Goal: Transaction & Acquisition: Purchase product/service

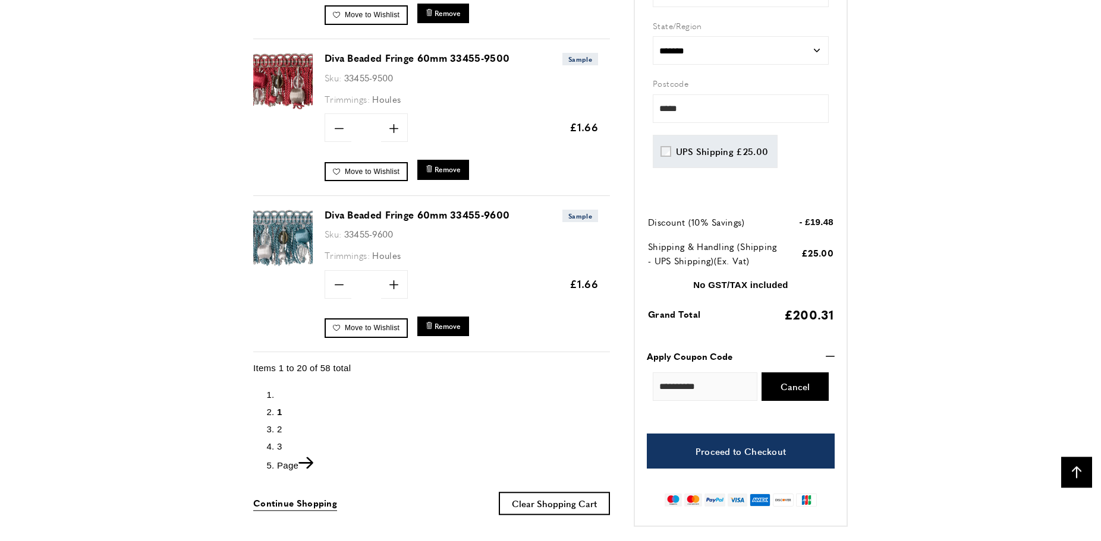
scroll to position [3168, 0]
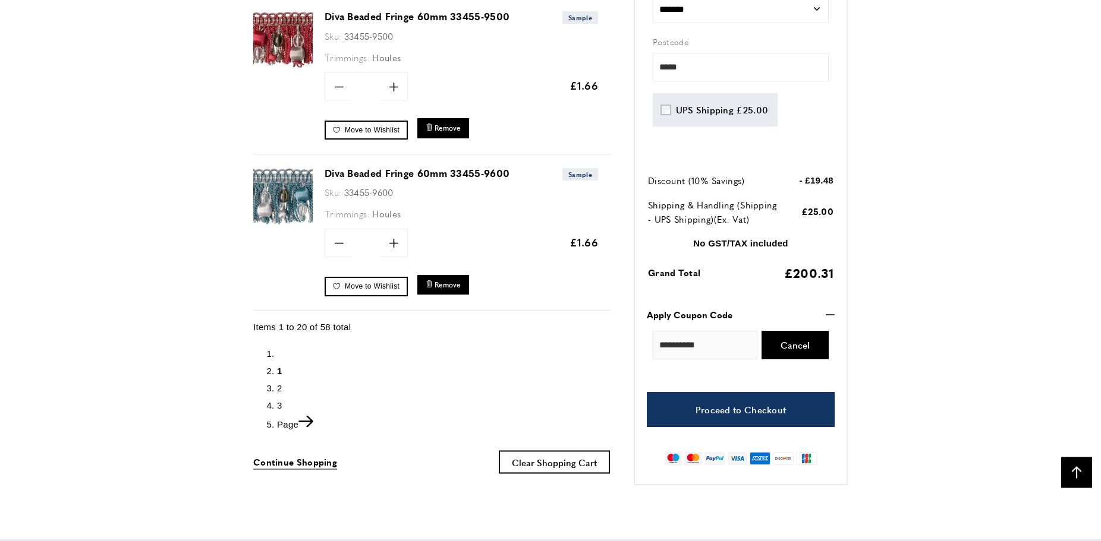
click at [279, 383] on span "2" at bounding box center [279, 388] width 5 height 10
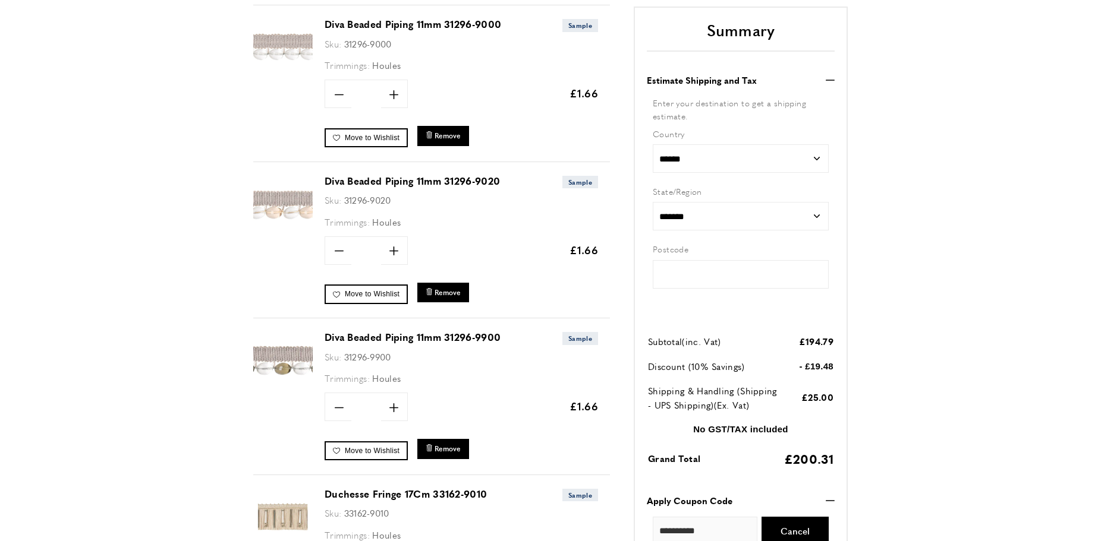
type input "*****"
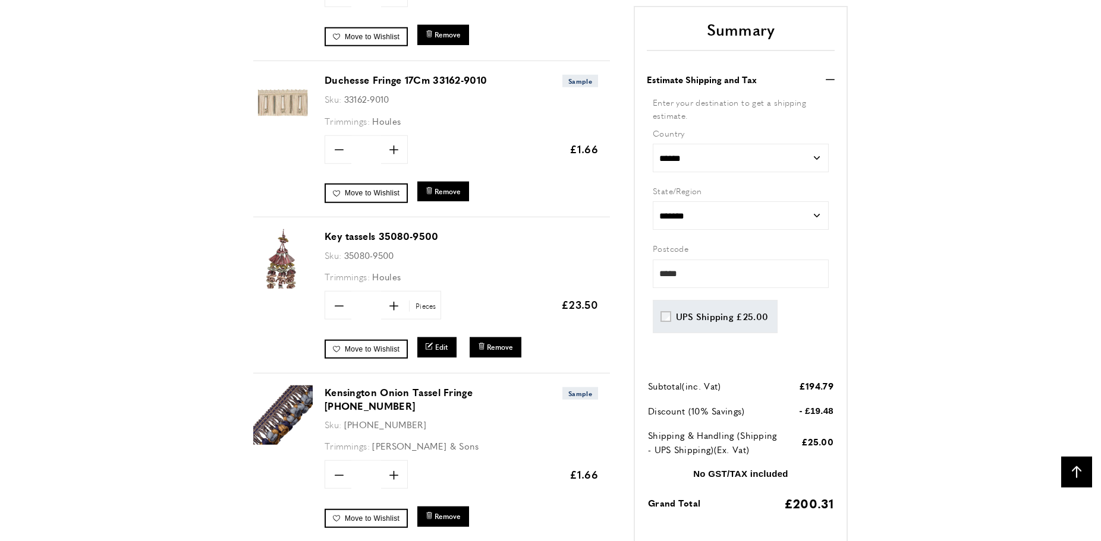
scroll to position [1546, 0]
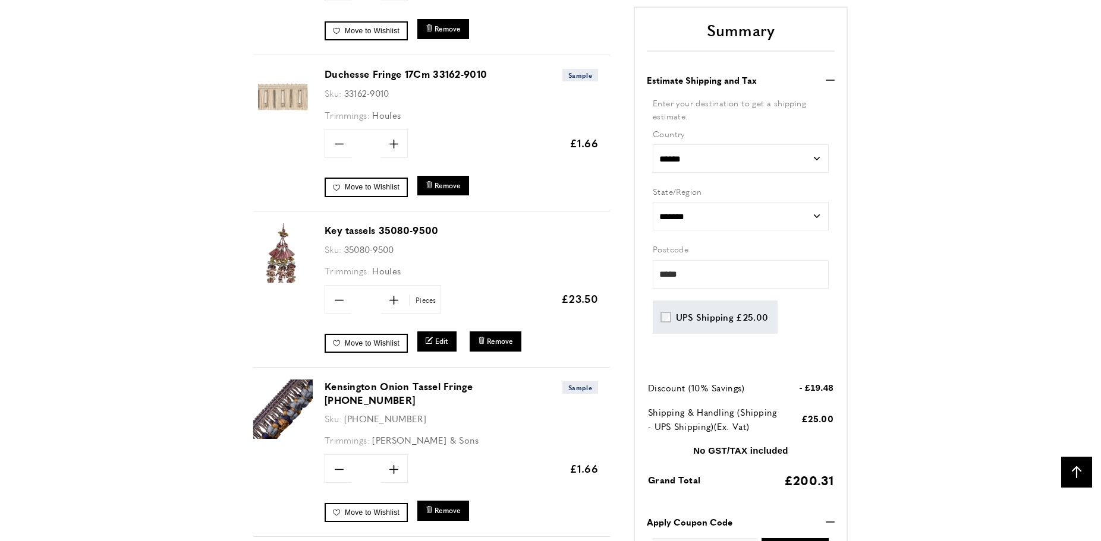
click at [391, 228] on link "Key tassels 35080-9500" at bounding box center [382, 230] width 114 height 14
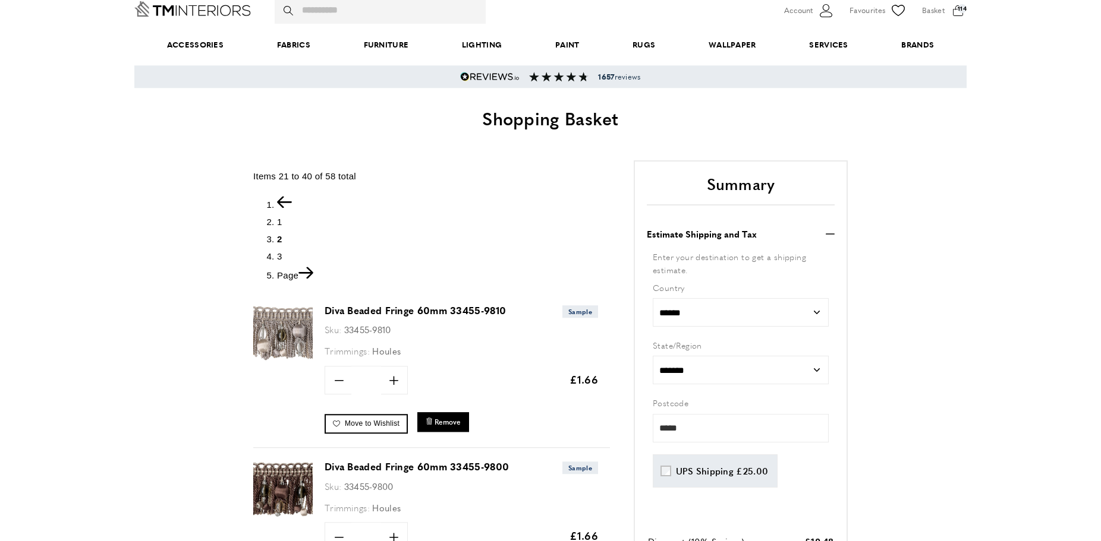
scroll to position [45, 0]
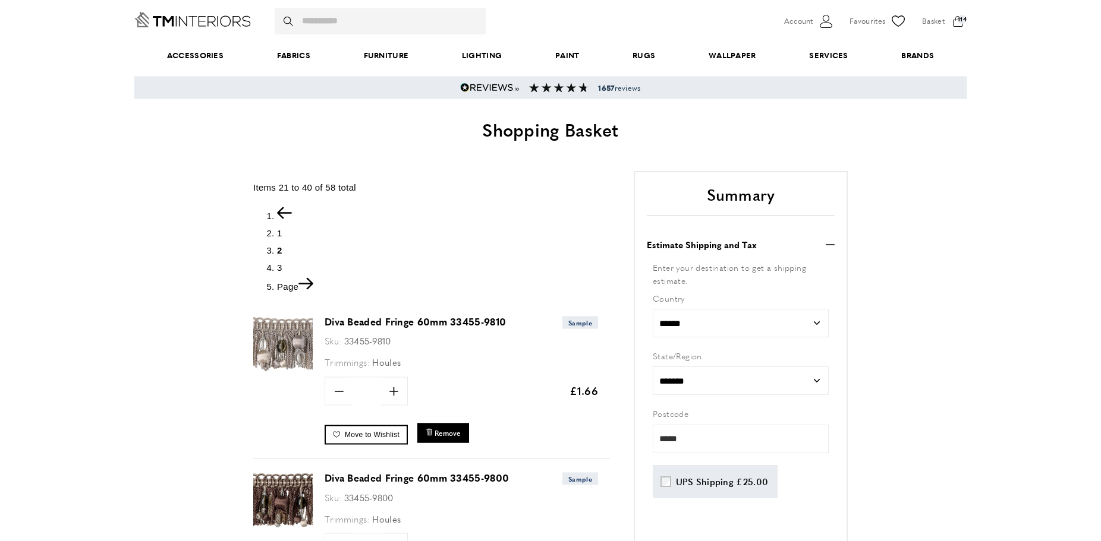
click at [278, 269] on span "3" at bounding box center [279, 268] width 5 height 10
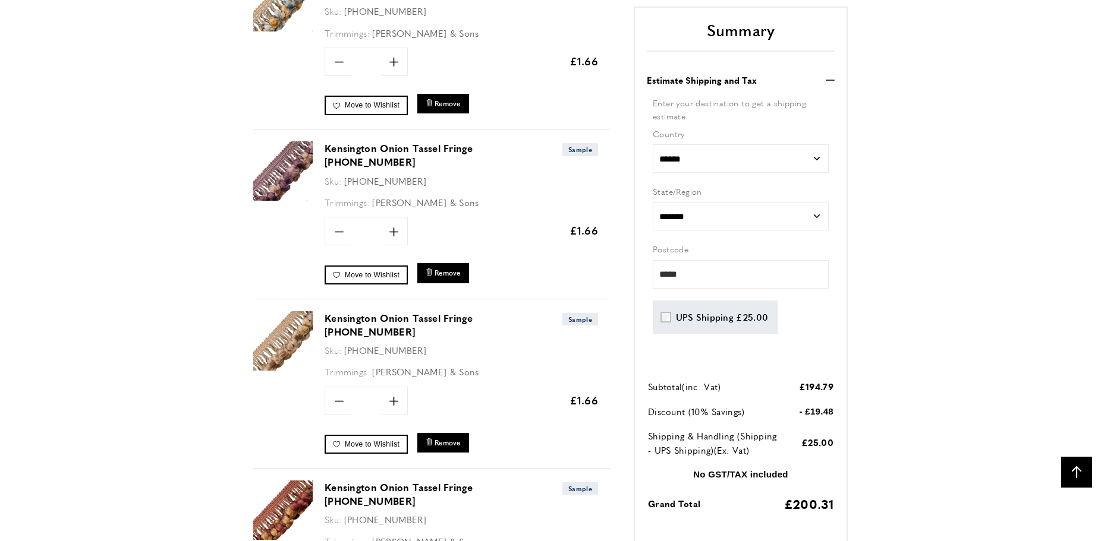
scroll to position [1334, 0]
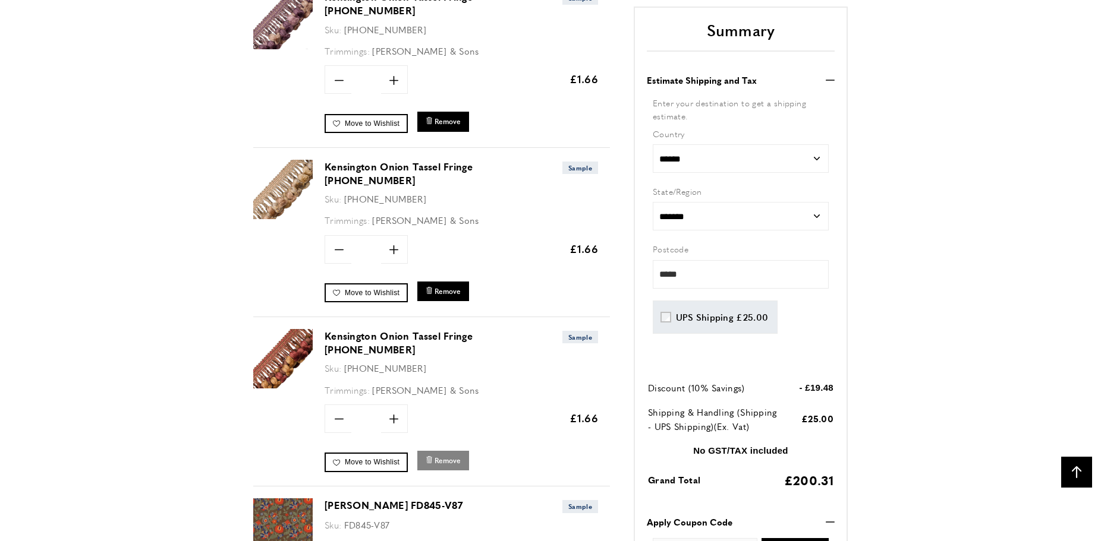
click at [443, 456] on span "Remove" at bounding box center [447, 461] width 26 height 10
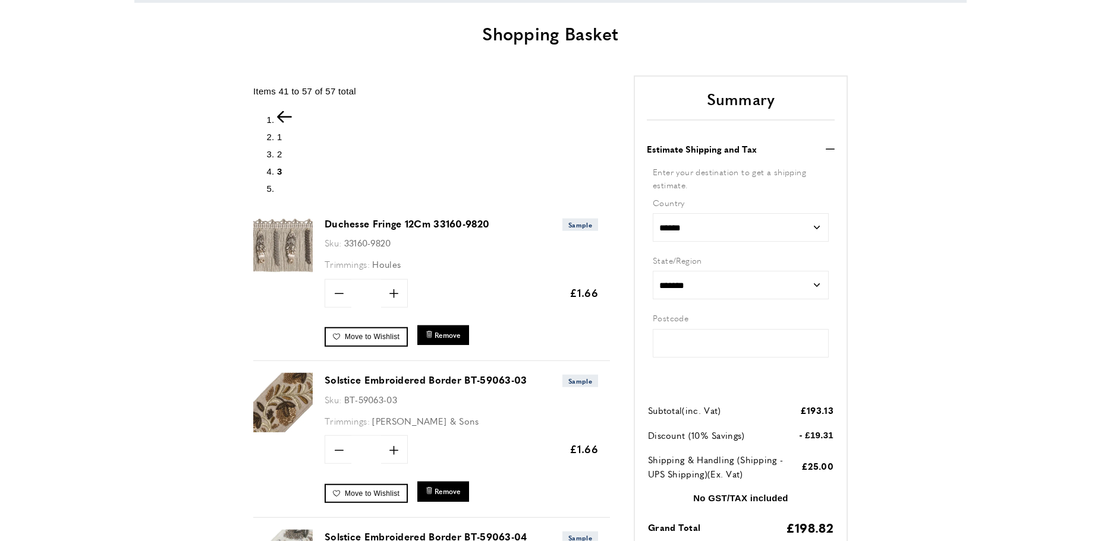
type input "*****"
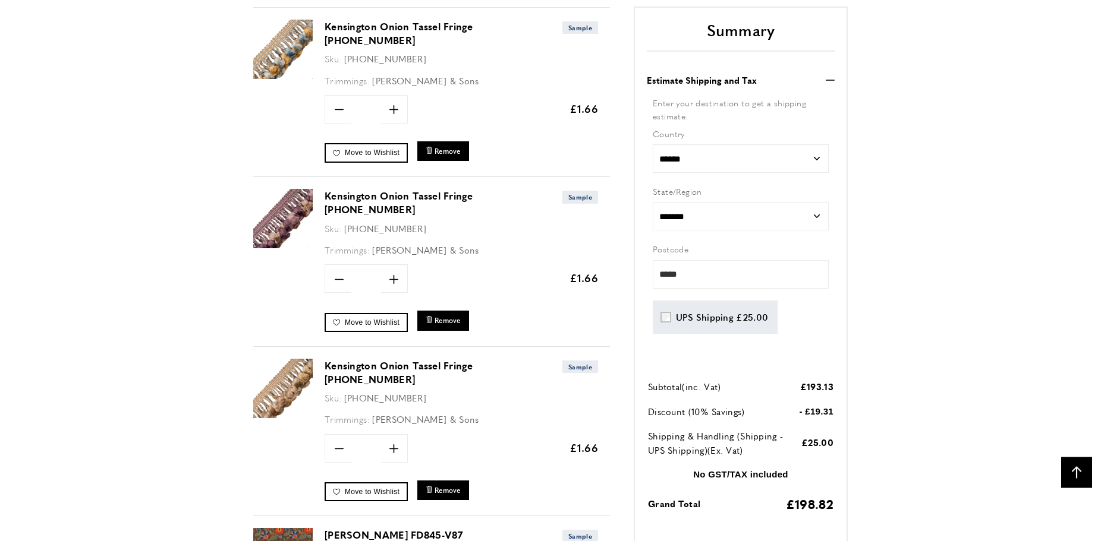
scroll to position [1167, 0]
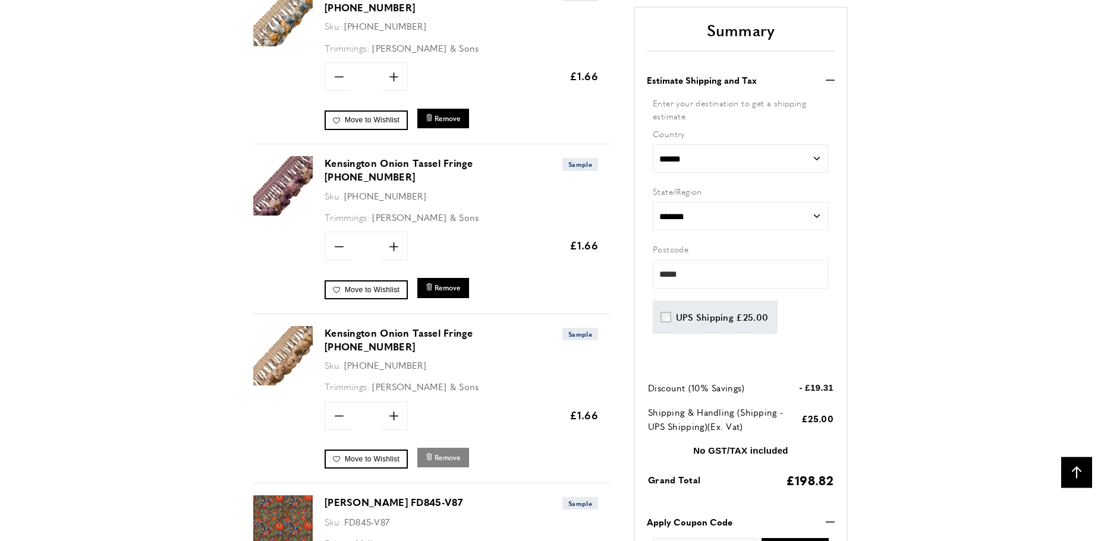
click at [452, 453] on span "Remove" at bounding box center [447, 458] width 26 height 10
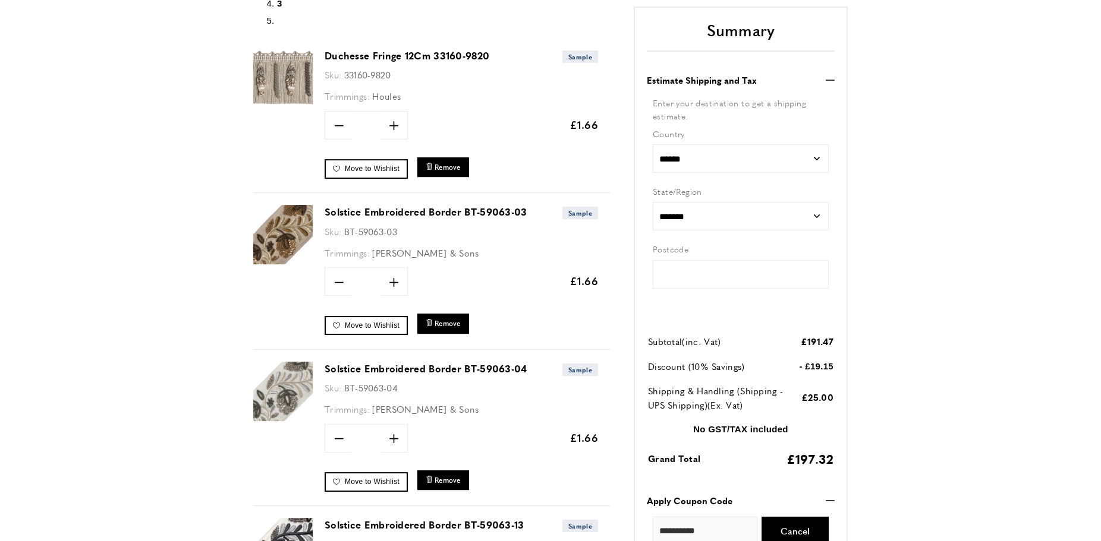
type input "*****"
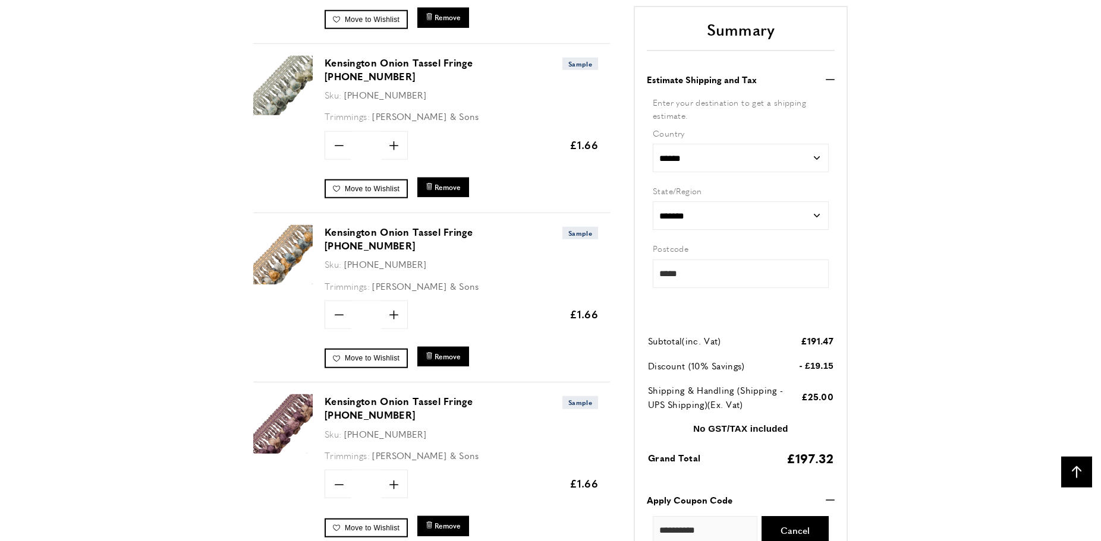
scroll to position [1000, 0]
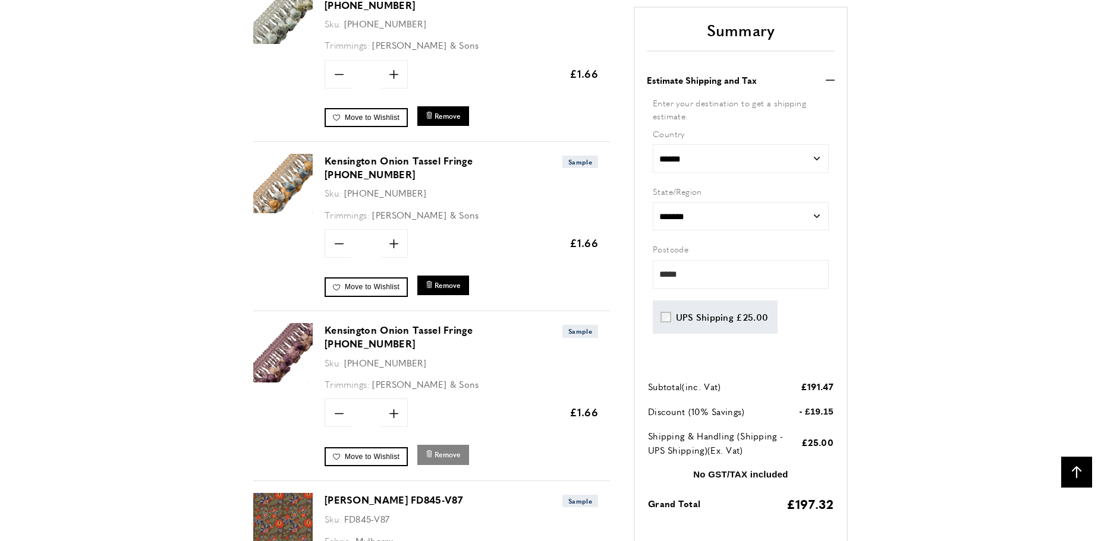
click at [448, 450] on span "Remove" at bounding box center [447, 455] width 26 height 10
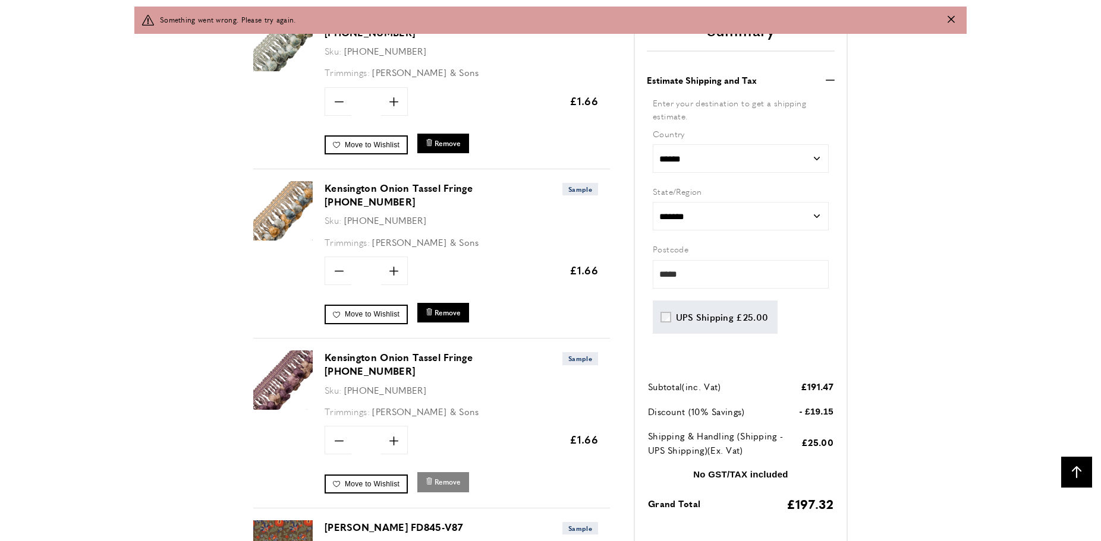
scroll to position [1028, 0]
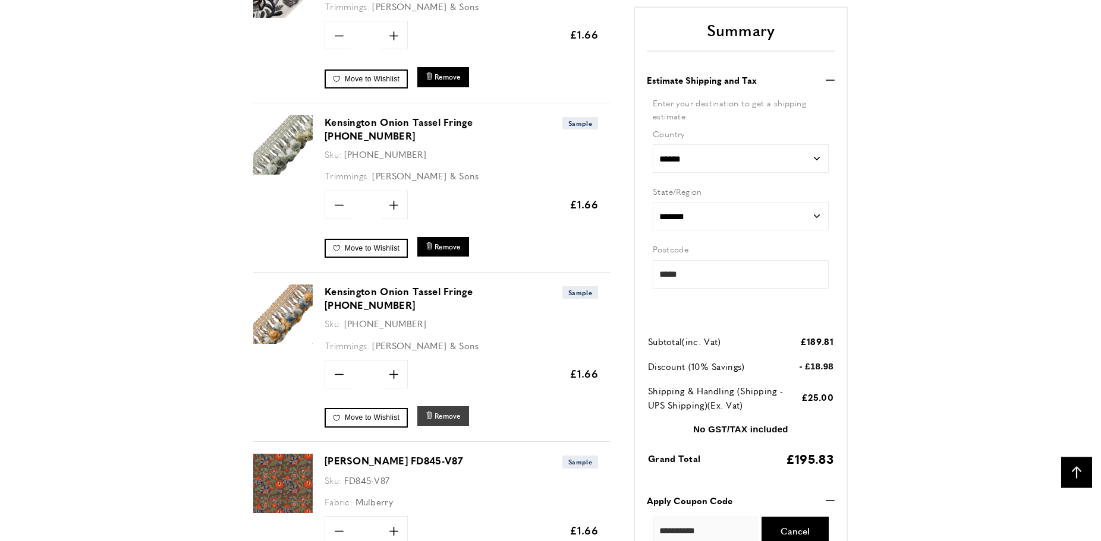
scroll to position [909, 0]
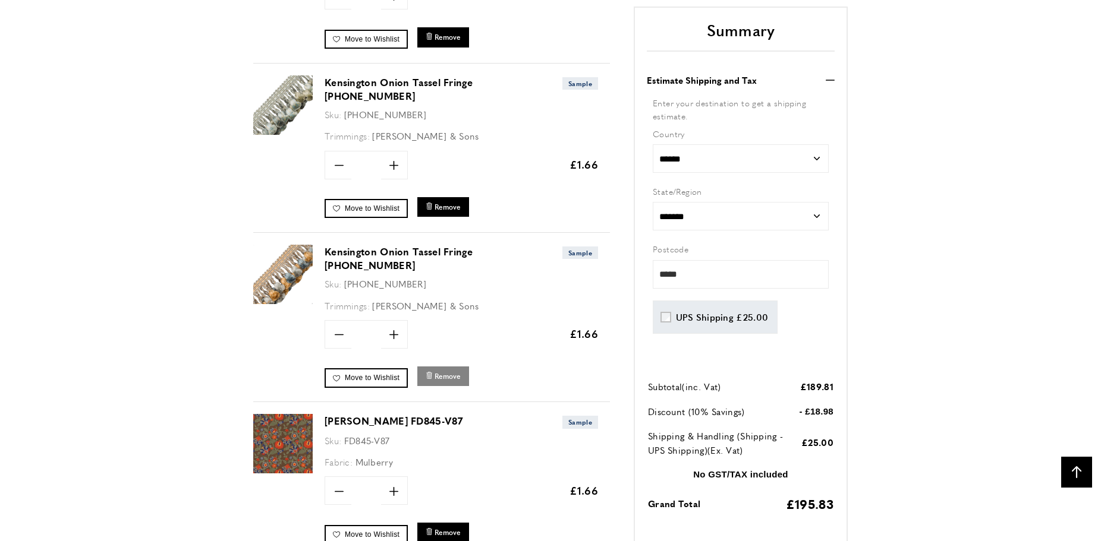
click at [448, 371] on span "Remove" at bounding box center [447, 376] width 26 height 10
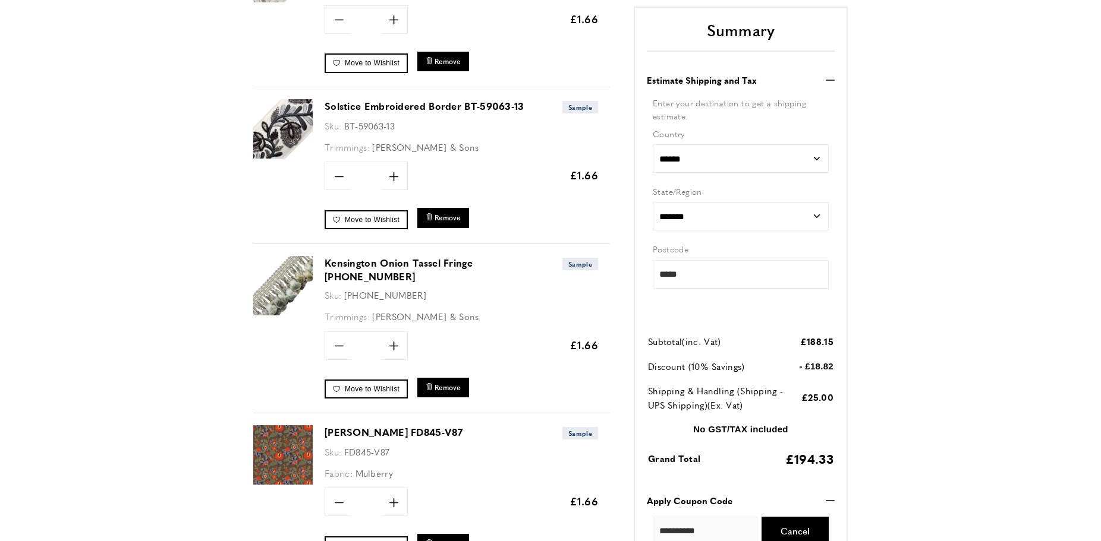
scroll to position [788, 0]
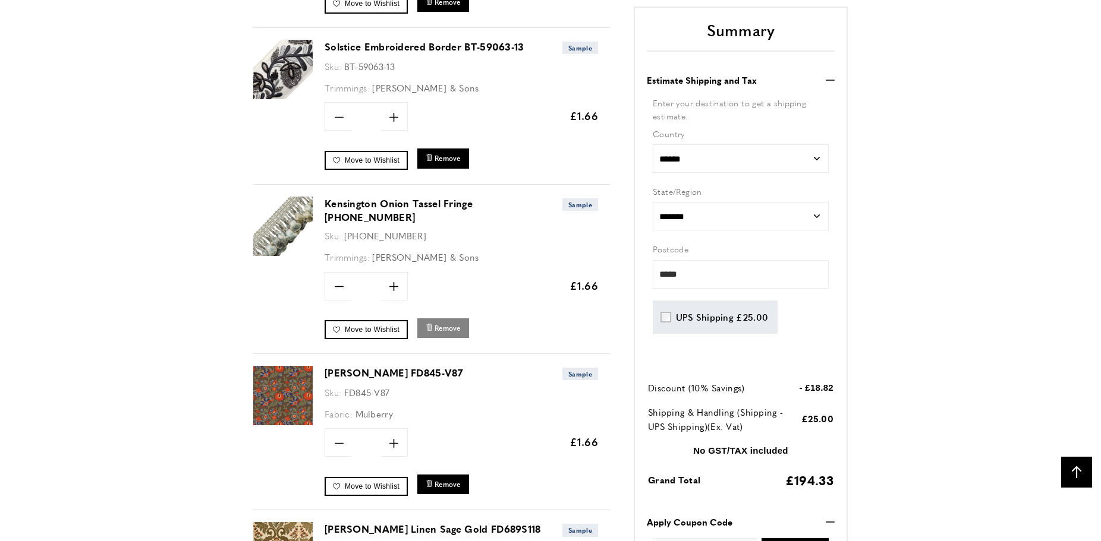
click at [443, 323] on span "Remove" at bounding box center [447, 328] width 26 height 10
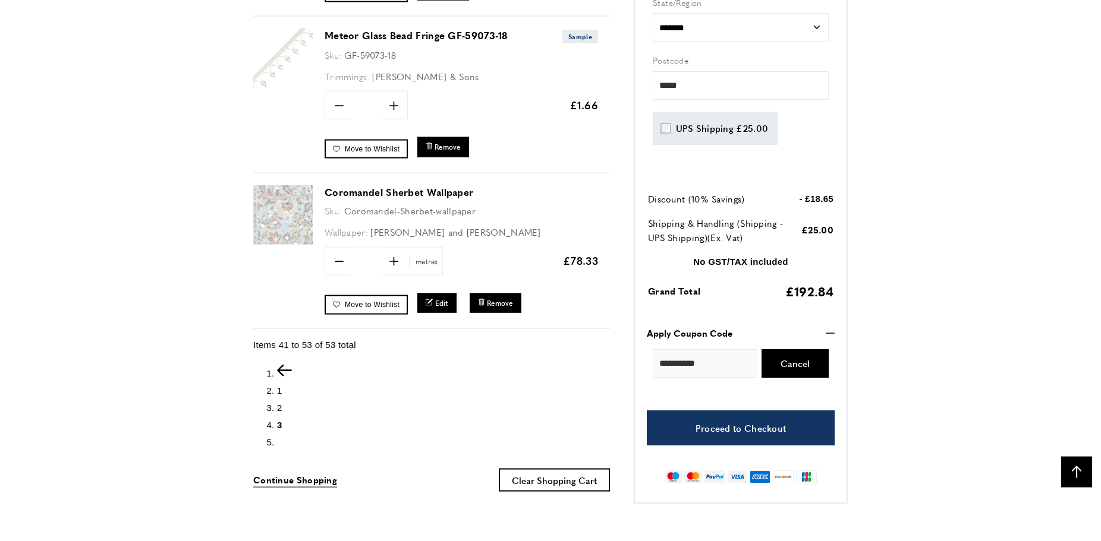
scroll to position [0, 1338]
click at [393, 259] on icon at bounding box center [393, 261] width 9 height 9
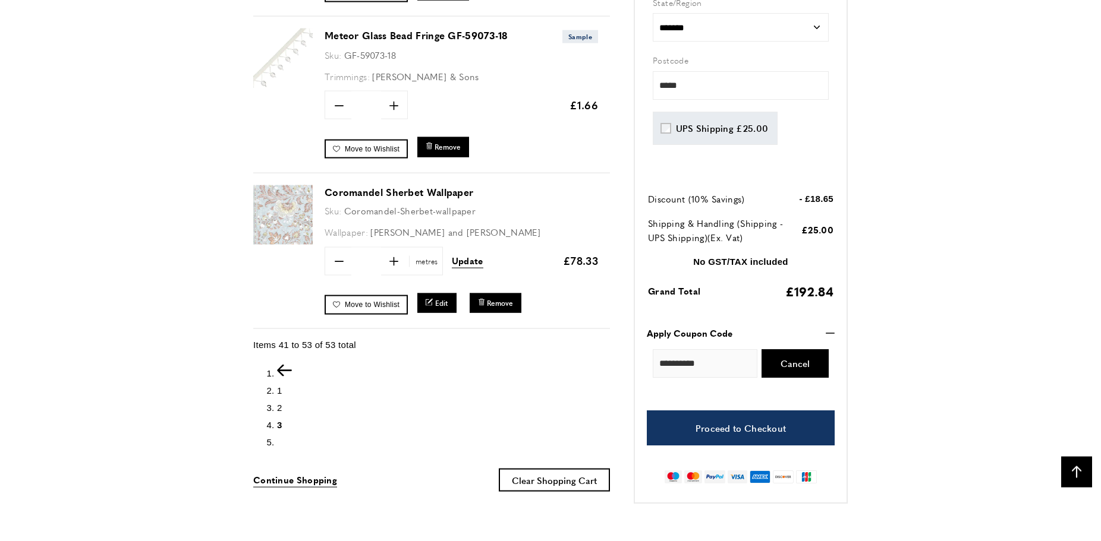
click at [377, 261] on input "*" at bounding box center [366, 262] width 30 height 29
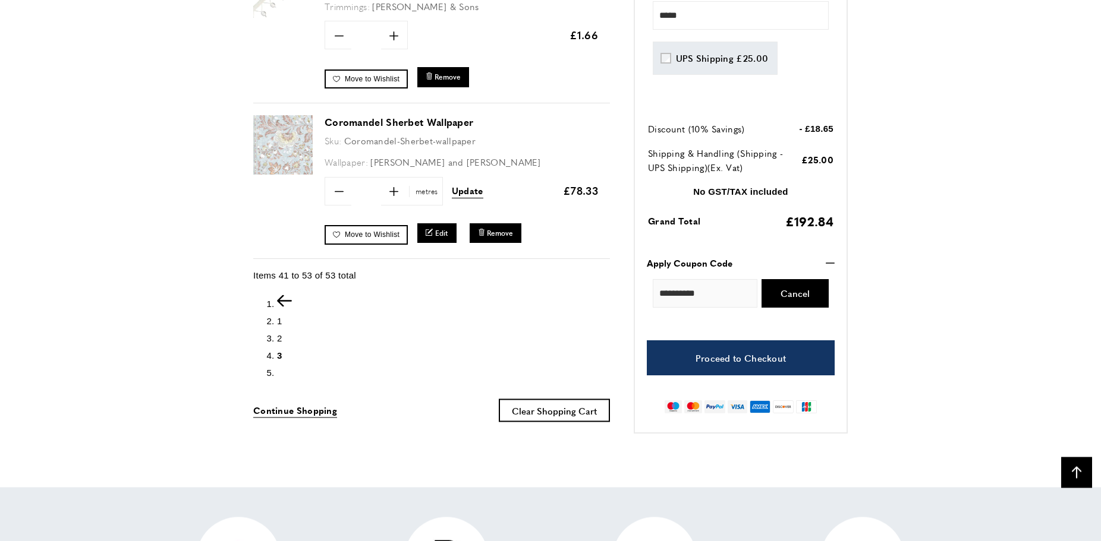
scroll to position [2128, 0]
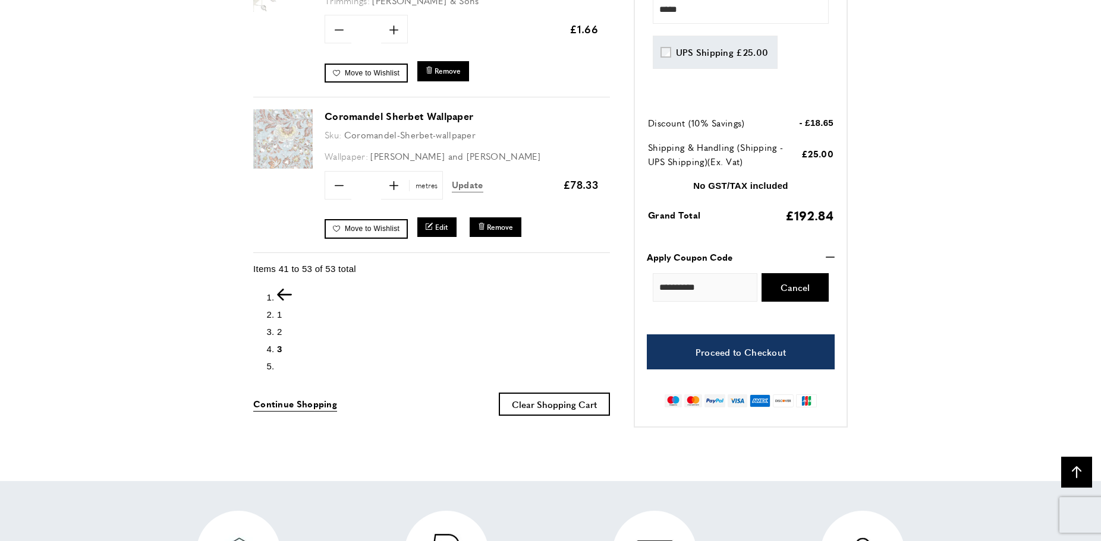
type input "***"
click at [466, 184] on span "Update" at bounding box center [468, 185] width 32 height 12
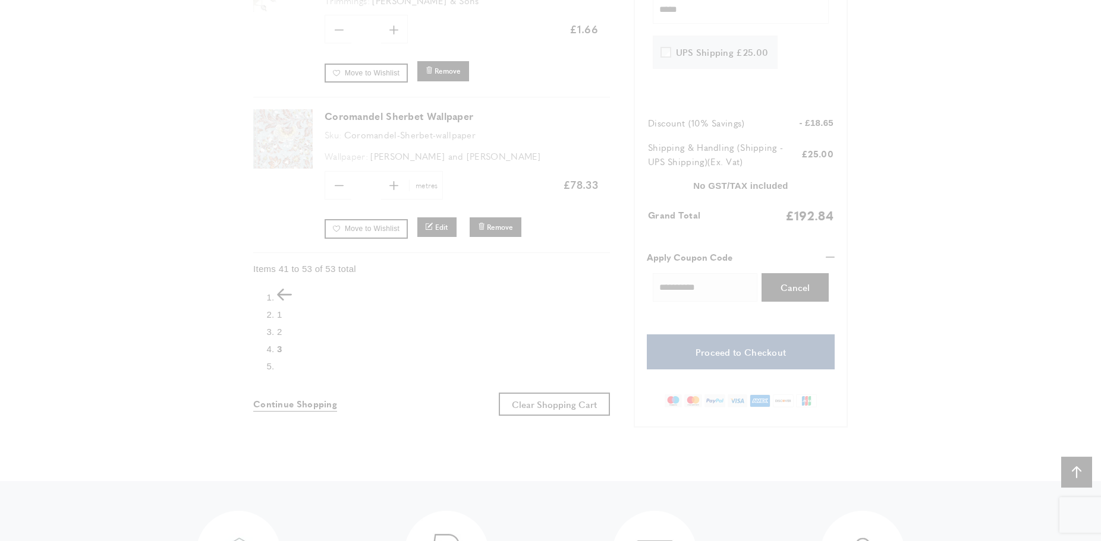
scroll to position [0, 1840]
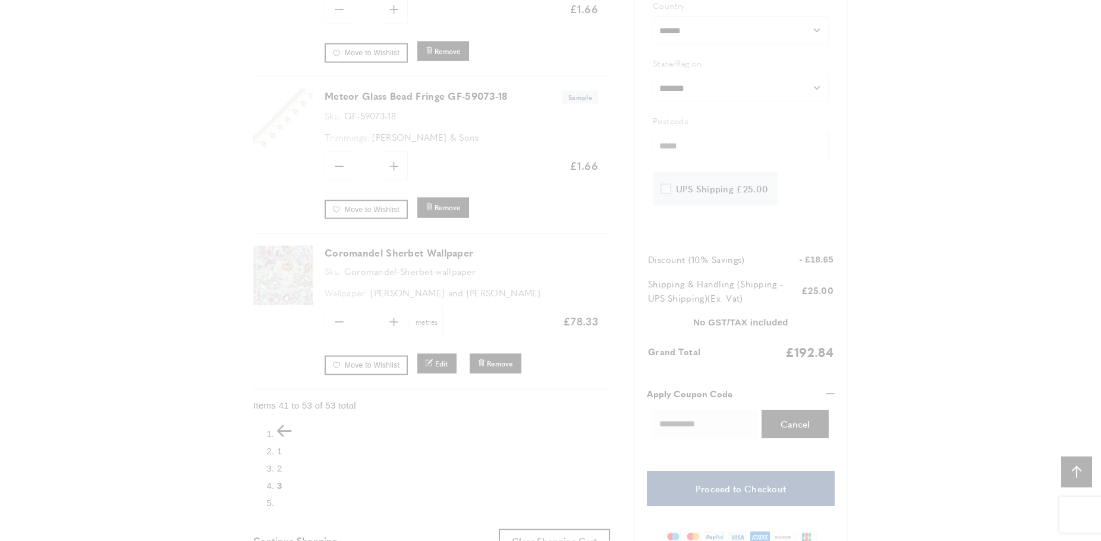
scroll to position [1810, 0]
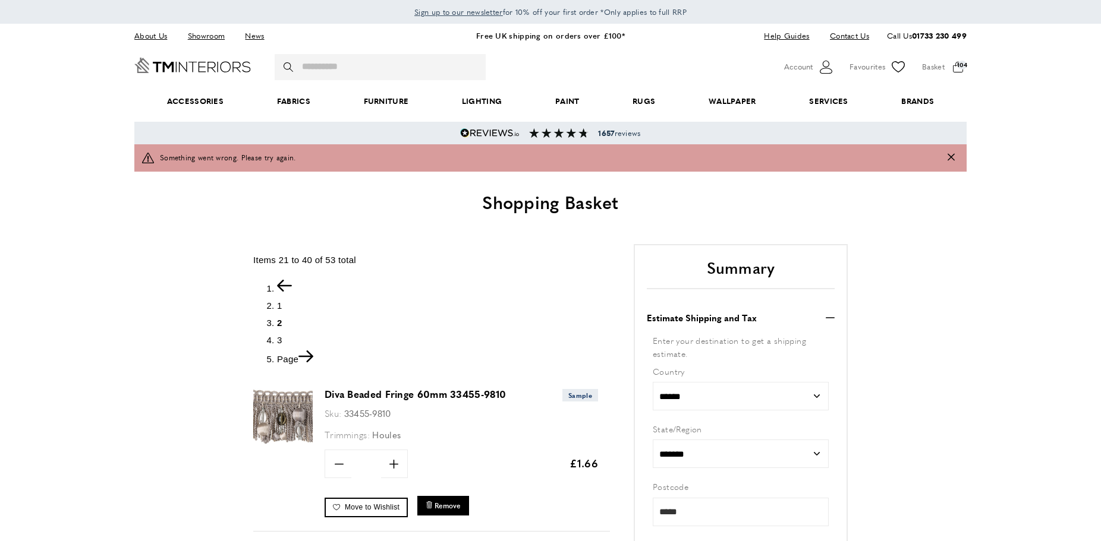
click at [281, 335] on span "3" at bounding box center [279, 340] width 5 height 10
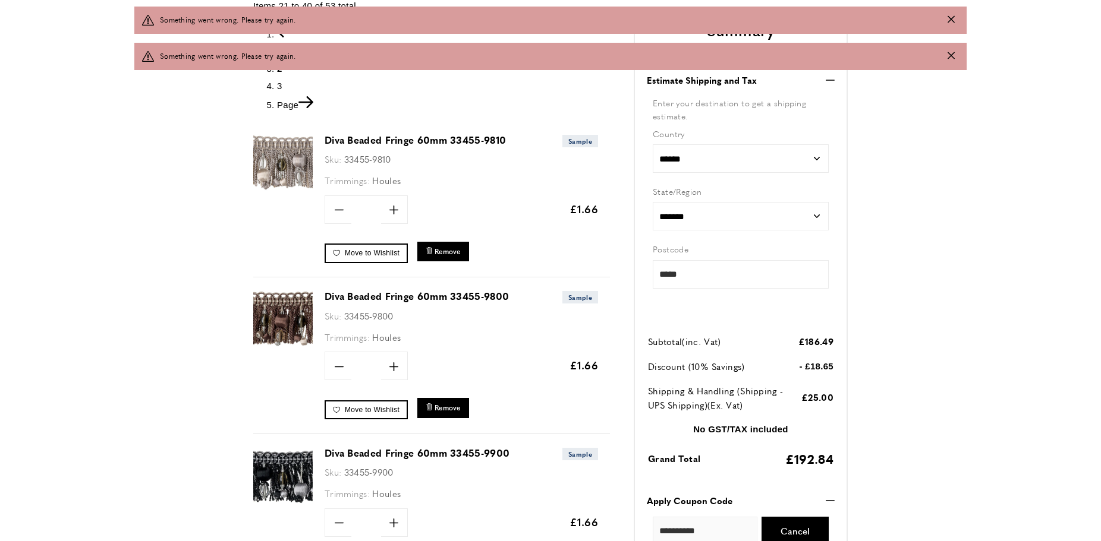
scroll to position [0, 334]
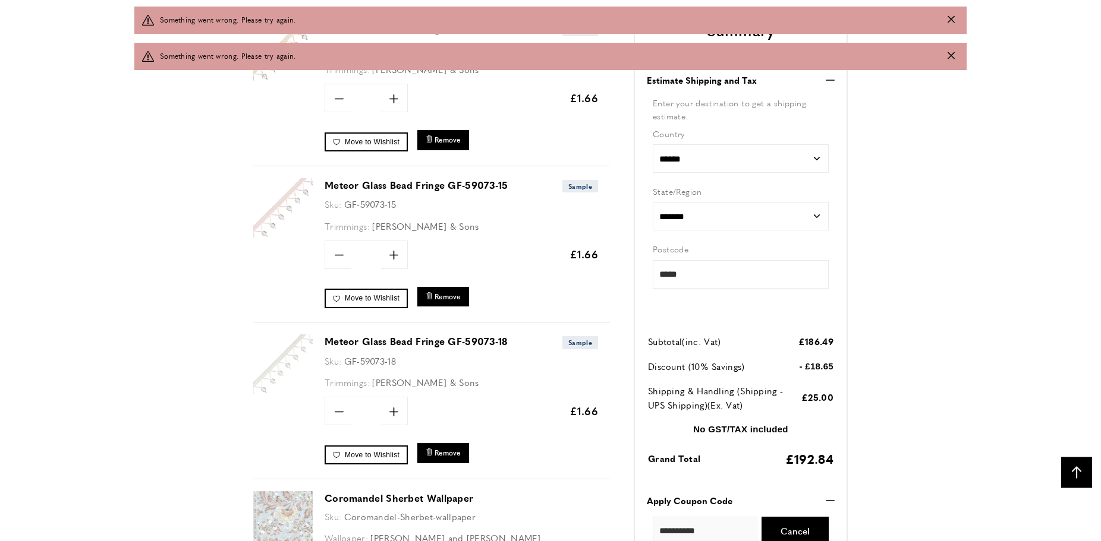
scroll to position [2037, 0]
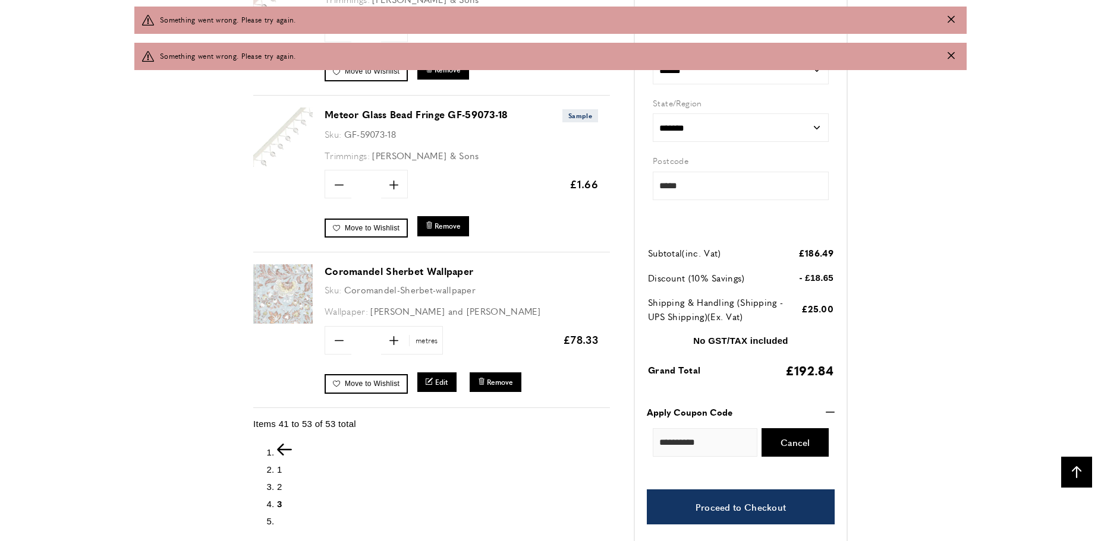
click at [364, 270] on link "Coromandel Sherbet Wallpaper" at bounding box center [399, 271] width 149 height 14
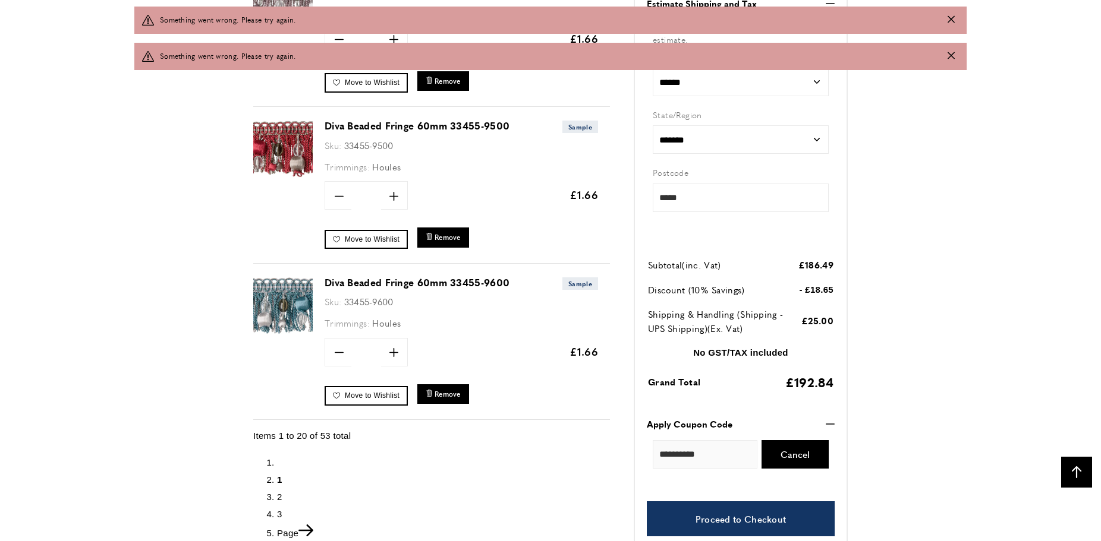
scroll to position [3334, 0]
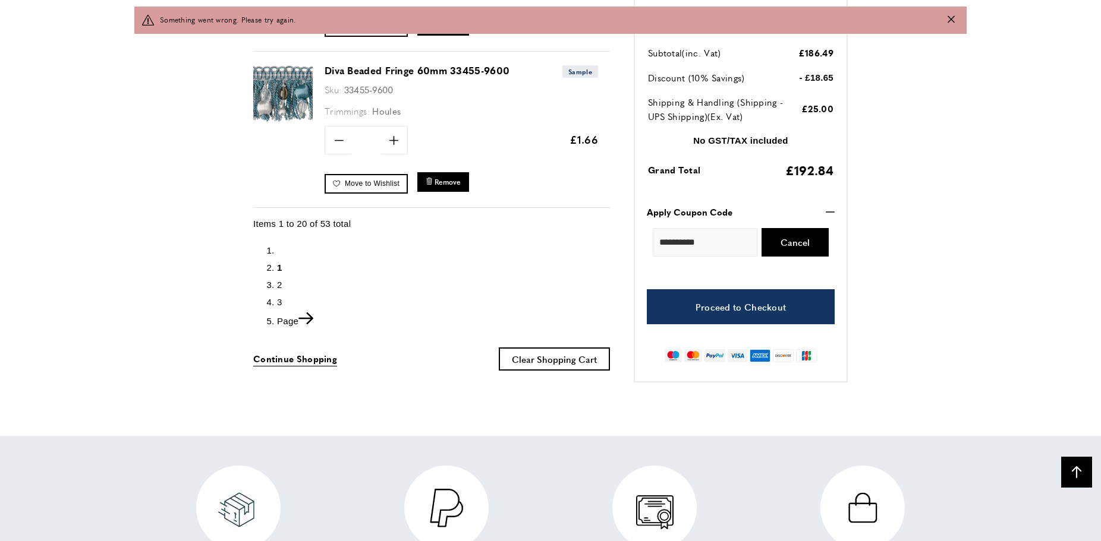
click at [278, 298] on span "3" at bounding box center [279, 302] width 5 height 10
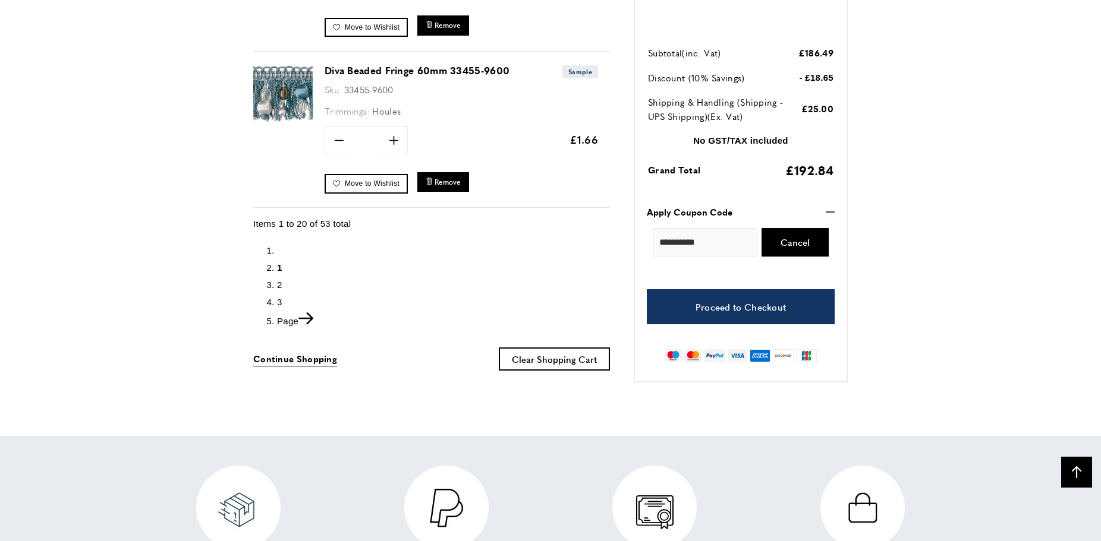
scroll to position [0, 167]
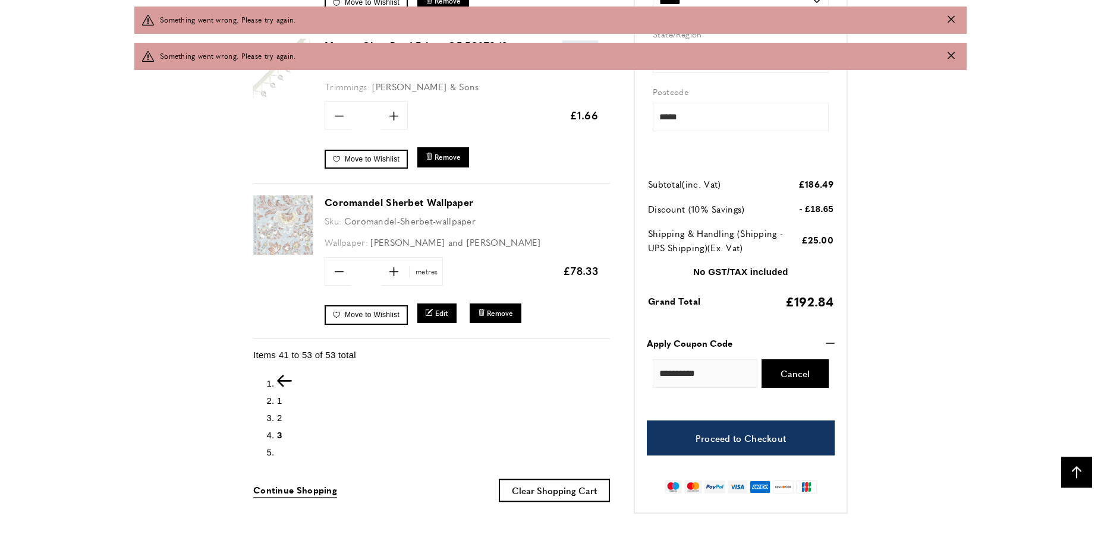
scroll to position [2107, 0]
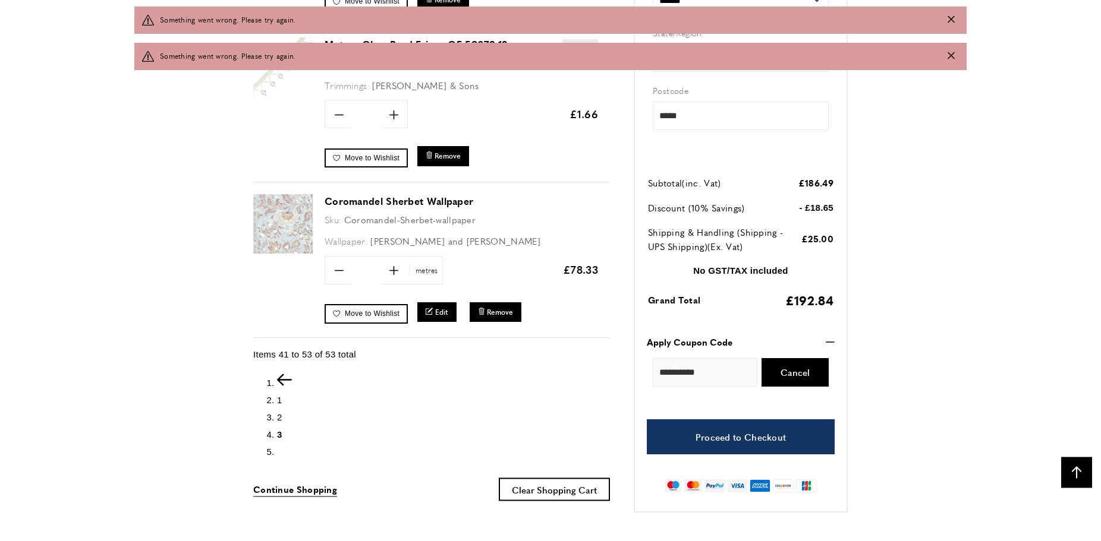
click at [371, 269] on input "*" at bounding box center [366, 271] width 30 height 29
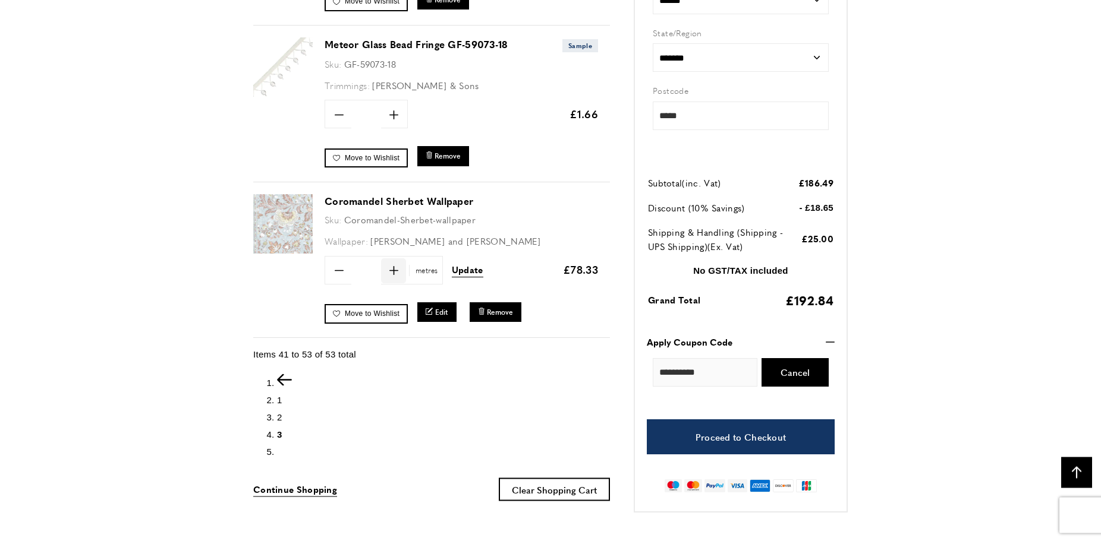
scroll to position [2043, 0]
click at [393, 268] on icon "plus" at bounding box center [393, 271] width 9 height 9
click at [393, 268] on icon at bounding box center [393, 271] width 9 height 9
click at [338, 269] on icon "minus" at bounding box center [339, 271] width 9 height 9
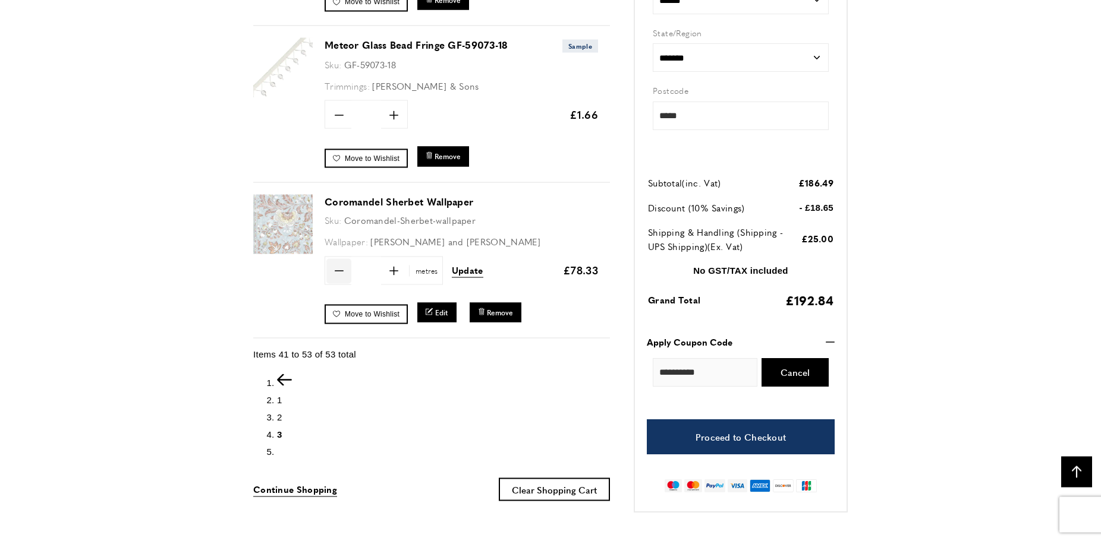
scroll to position [0, 335]
click at [338, 269] on icon "minus" at bounding box center [339, 271] width 9 height 9
type input "***"
click at [460, 270] on span "Update" at bounding box center [468, 270] width 32 height 12
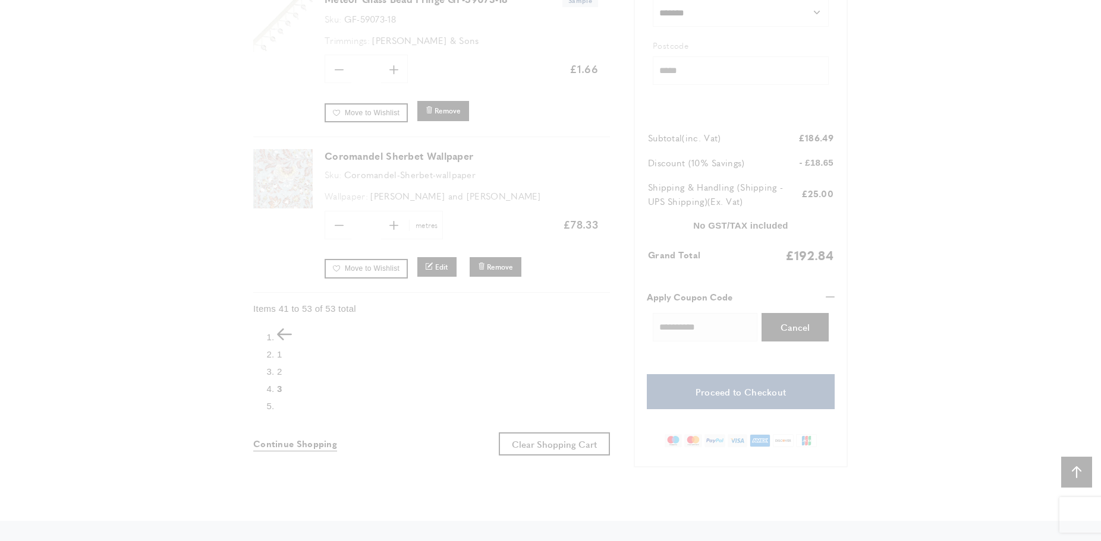
scroll to position [0, 836]
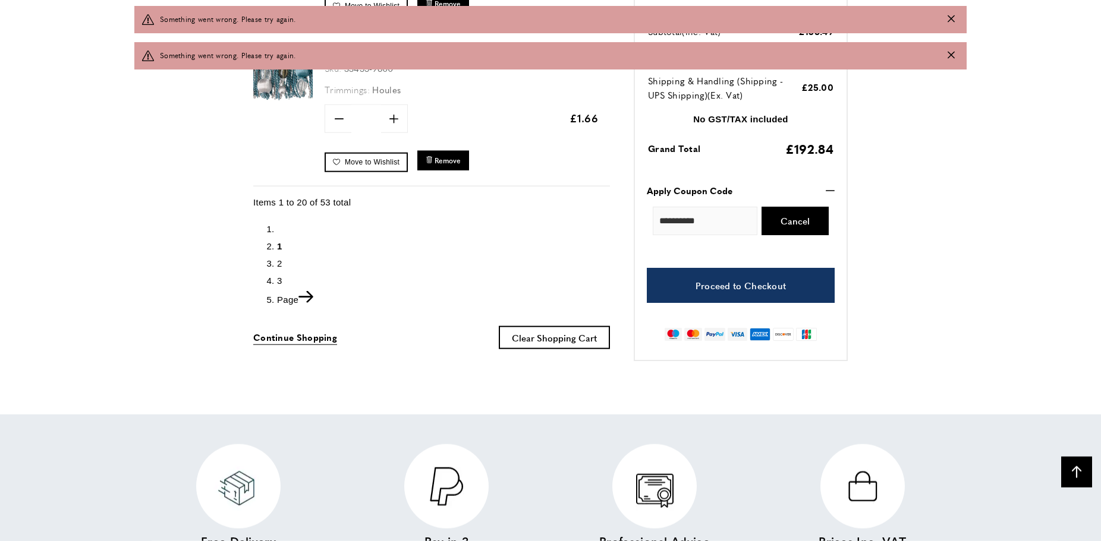
scroll to position [3362, 0]
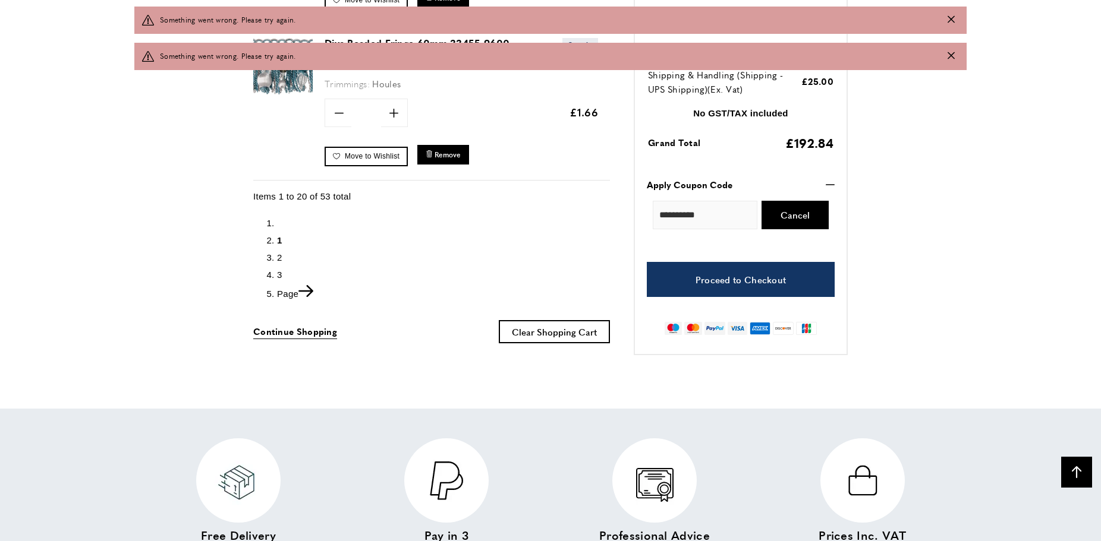
click at [278, 271] on span "3" at bounding box center [279, 275] width 5 height 10
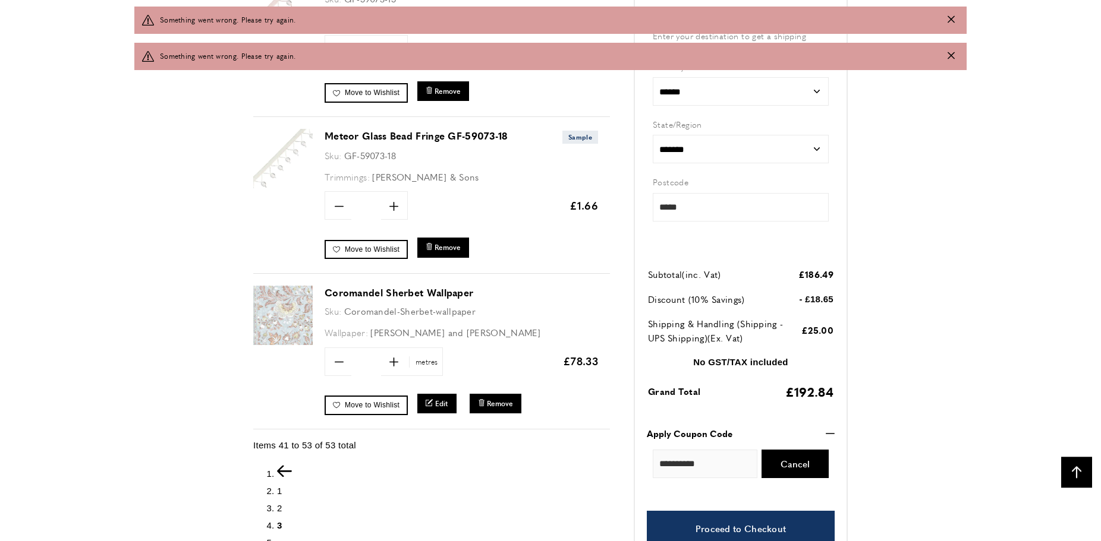
scroll to position [2016, 0]
click at [369, 292] on link "Coromandel Sherbet Wallpaper" at bounding box center [399, 292] width 149 height 14
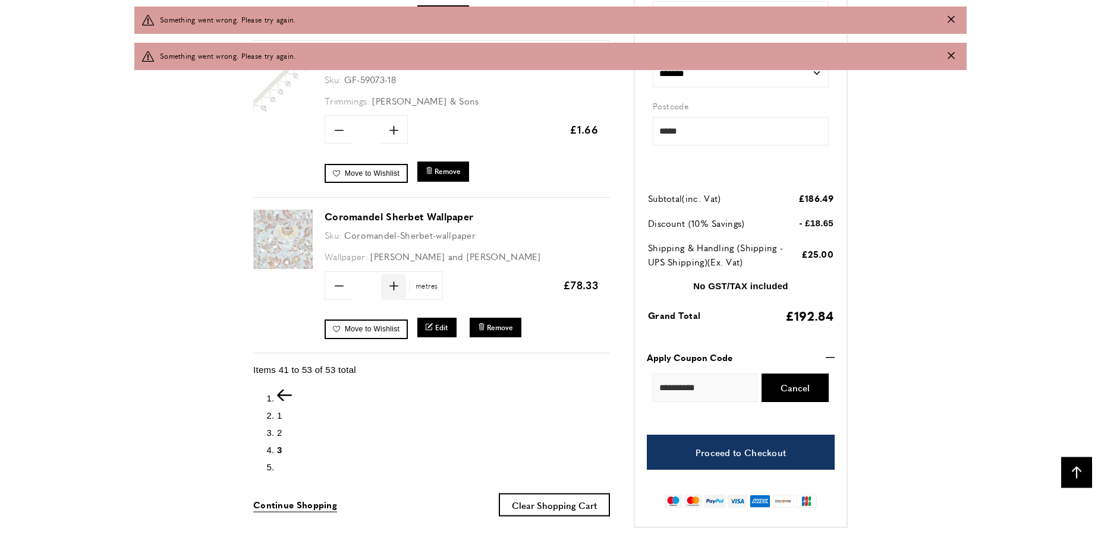
scroll to position [2092, 0]
click at [394, 283] on icon at bounding box center [393, 286] width 9 height 9
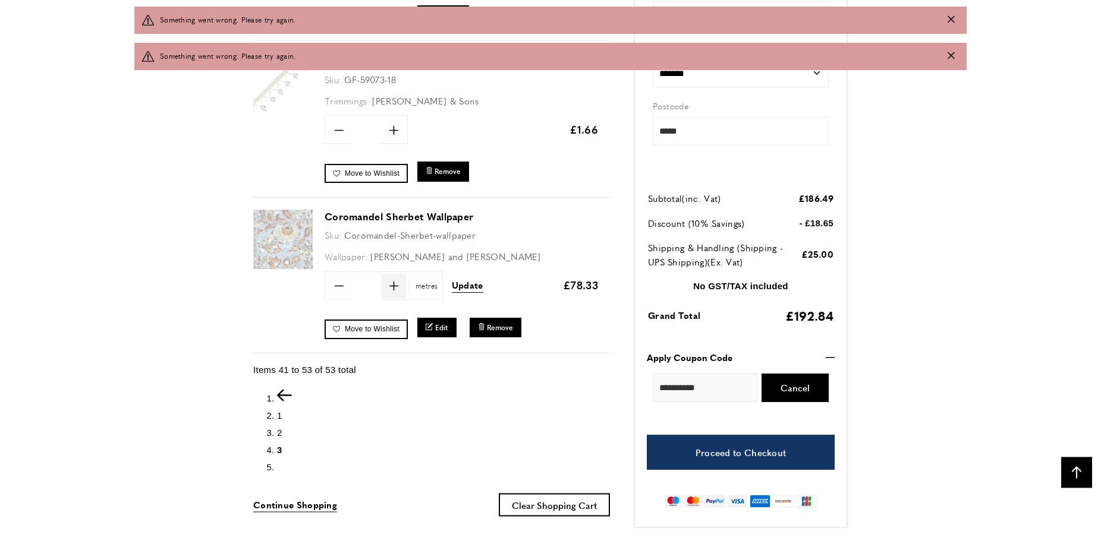
type input "*"
click at [460, 286] on span "Update" at bounding box center [468, 285] width 32 height 12
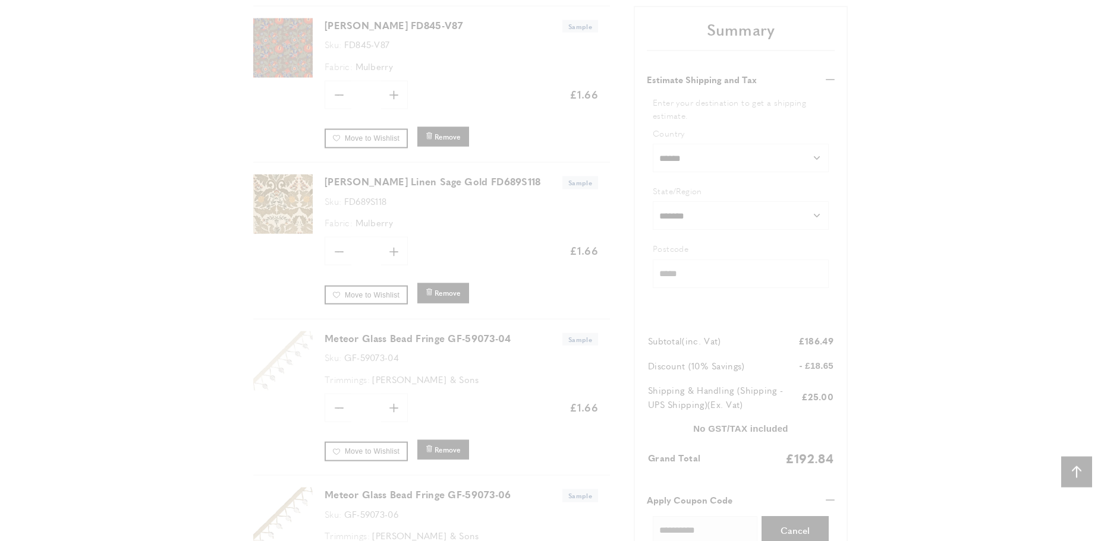
scroll to position [906, 0]
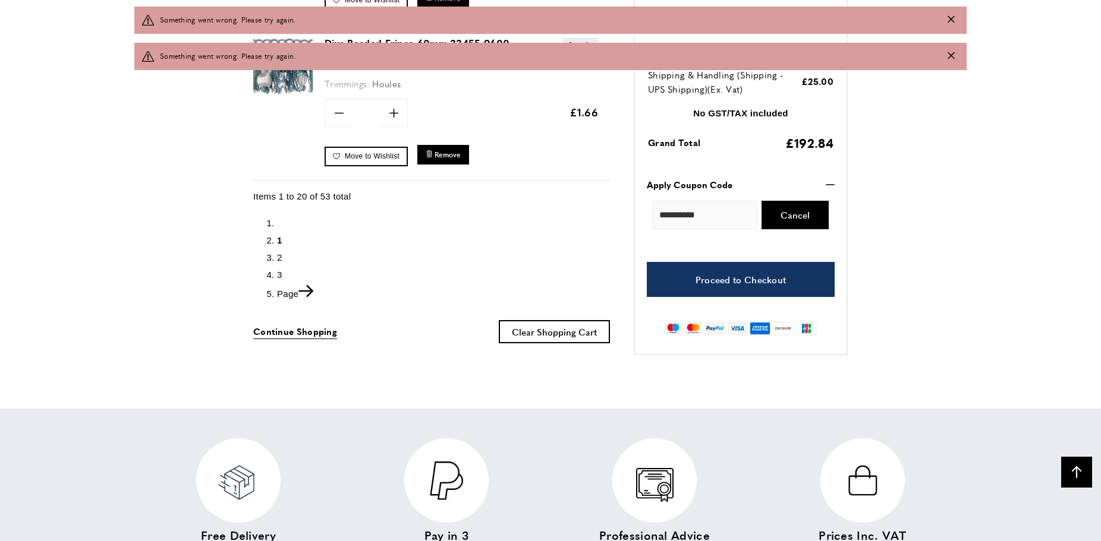
scroll to position [0, 201]
click at [279, 273] on span "3" at bounding box center [279, 275] width 5 height 10
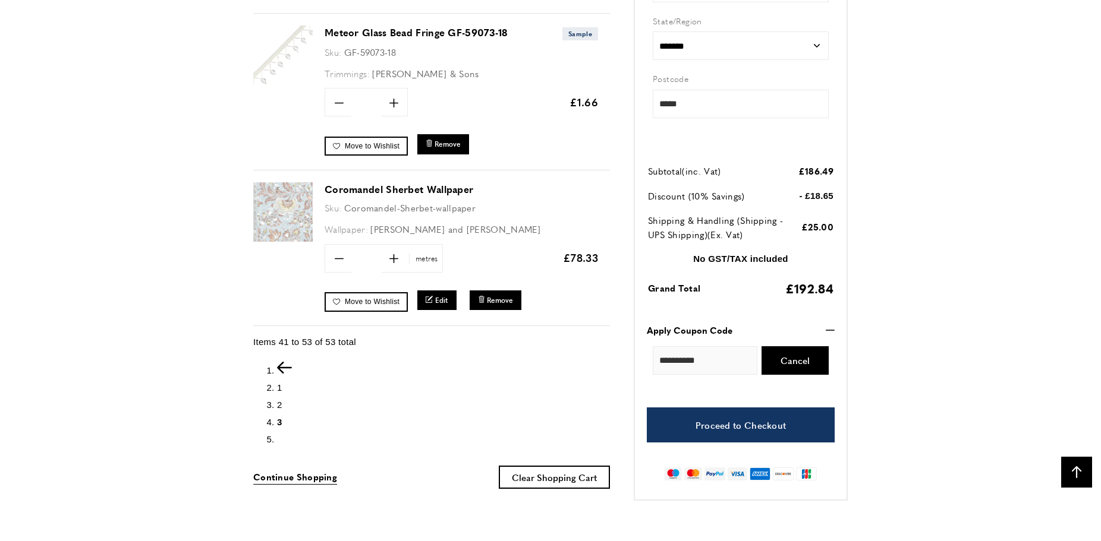
scroll to position [2028, 0]
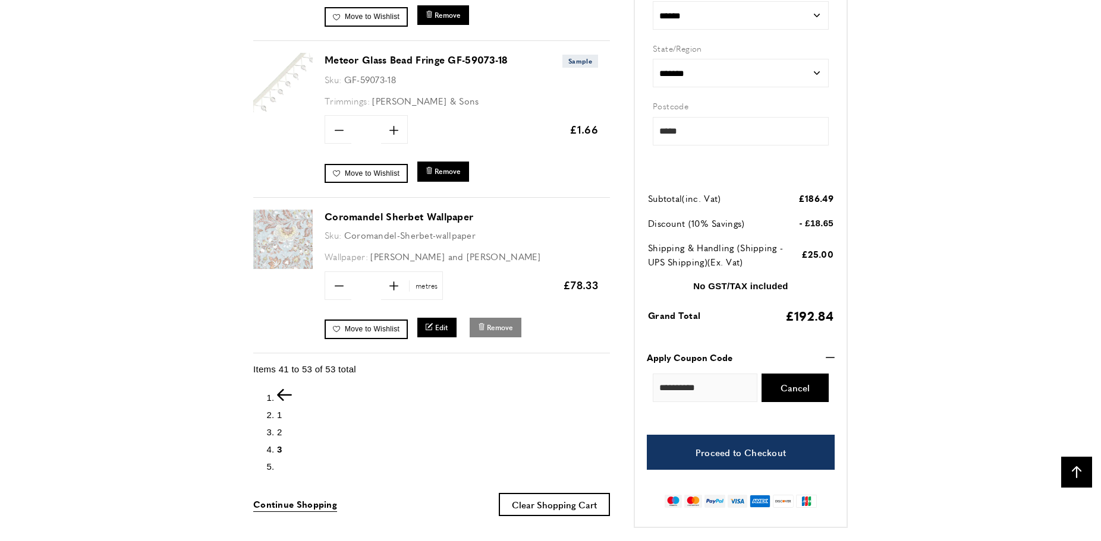
click at [495, 323] on span "Remove" at bounding box center [500, 328] width 26 height 10
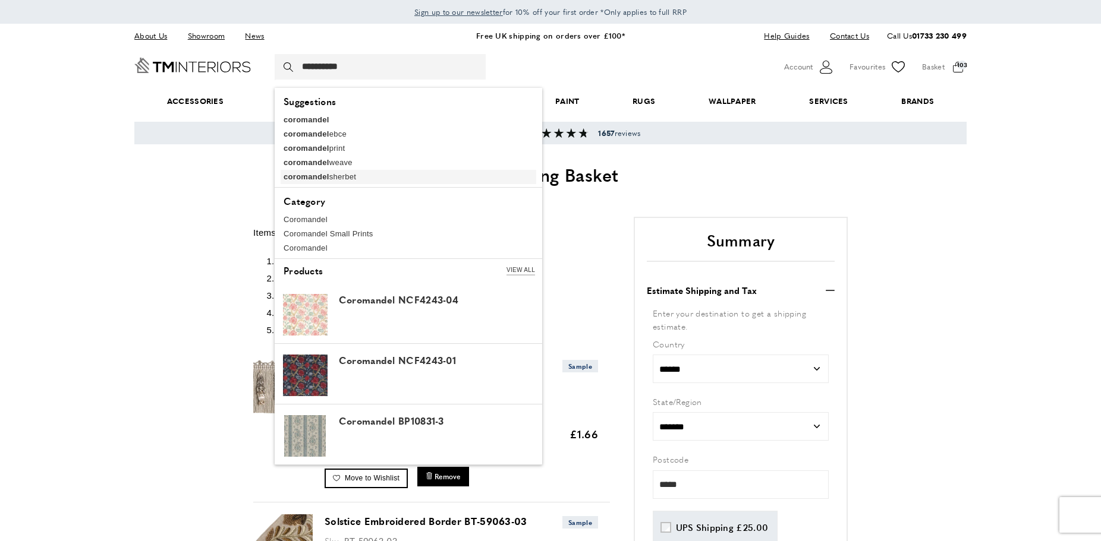
type input "**********"
click at [320, 178] on b "coromandel" at bounding box center [307, 176] width 46 height 9
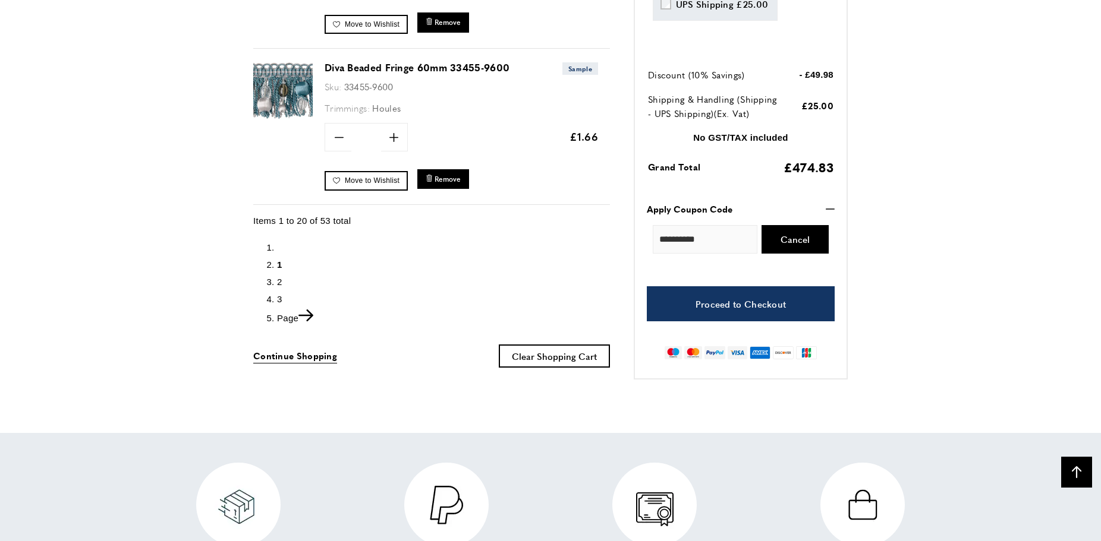
scroll to position [0, 167]
click at [279, 280] on span "2" at bounding box center [279, 282] width 5 height 10
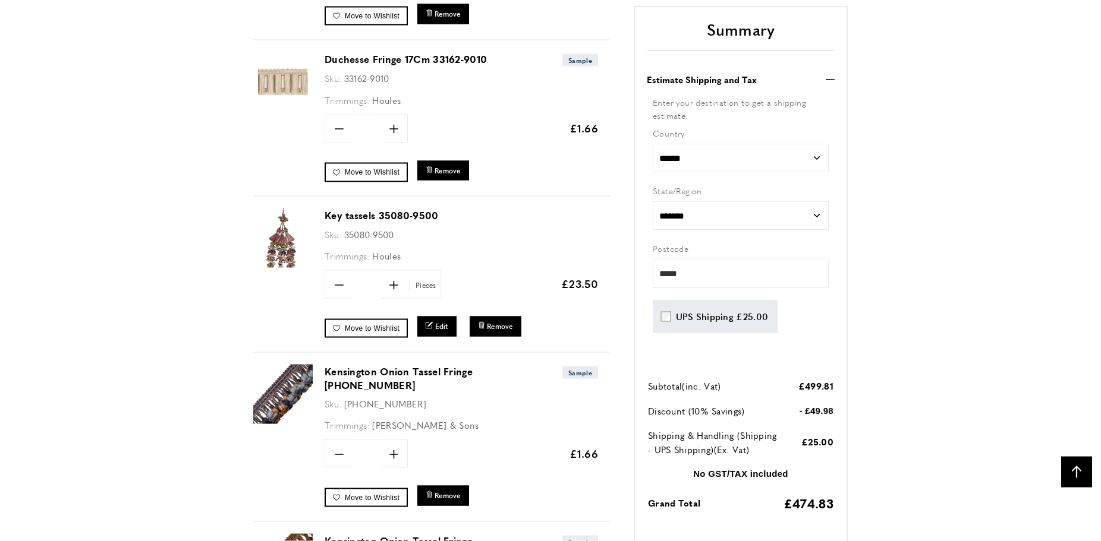
scroll to position [1561, 0]
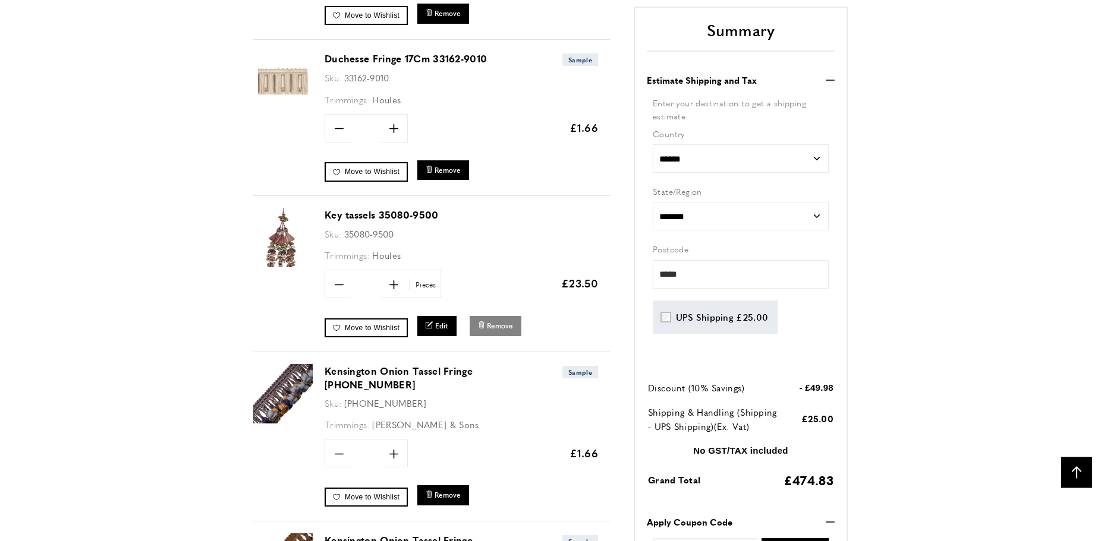
click at [494, 328] on span "Remove" at bounding box center [500, 326] width 26 height 10
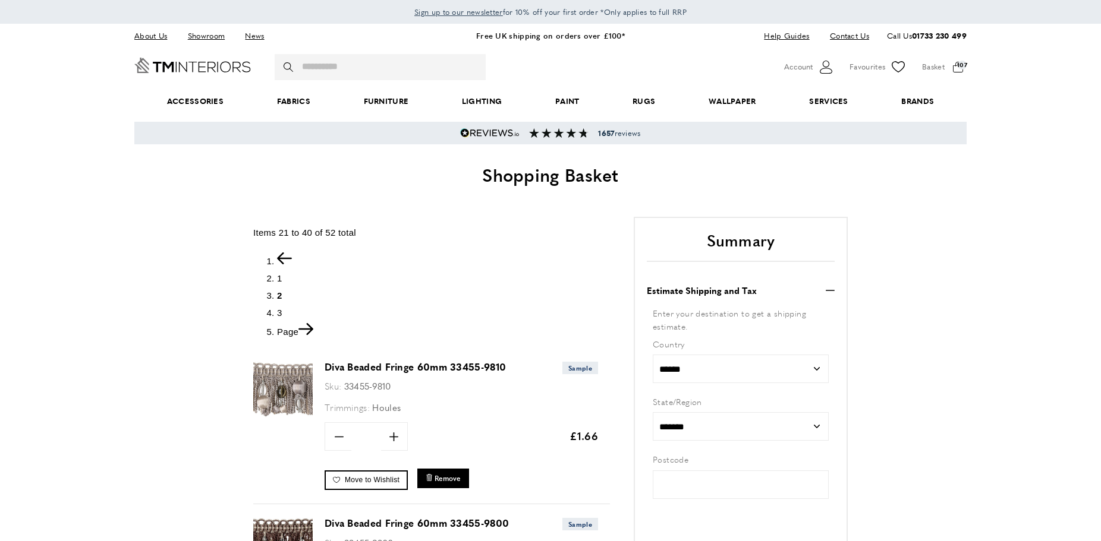
type input "*****"
click at [357, 69] on input "Search" at bounding box center [380, 67] width 211 height 26
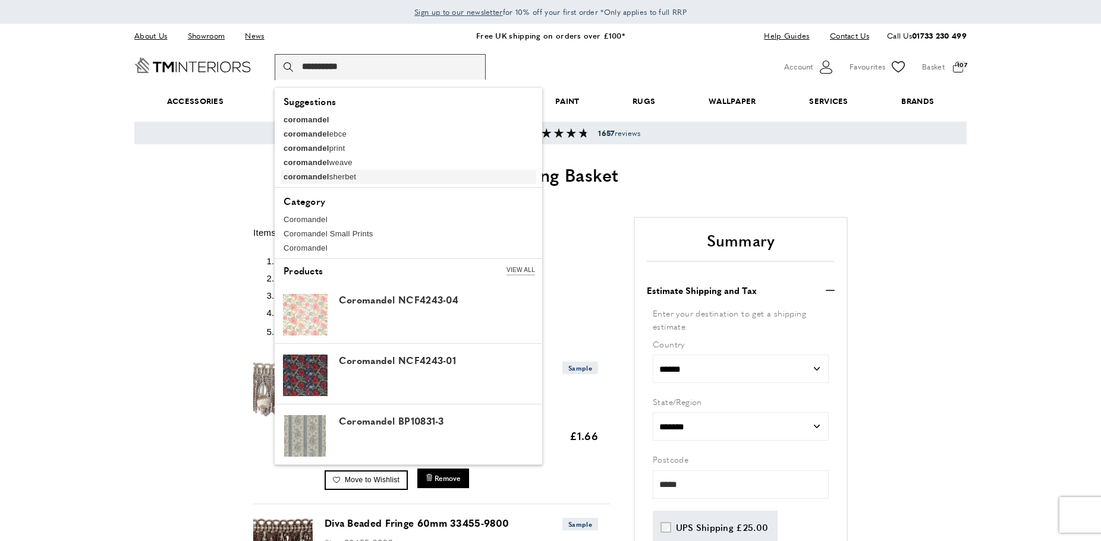
type input "**********"
click at [335, 177] on link "coromandel sherbet" at bounding box center [409, 177] width 256 height 14
